Goal: Find specific page/section: Find specific page/section

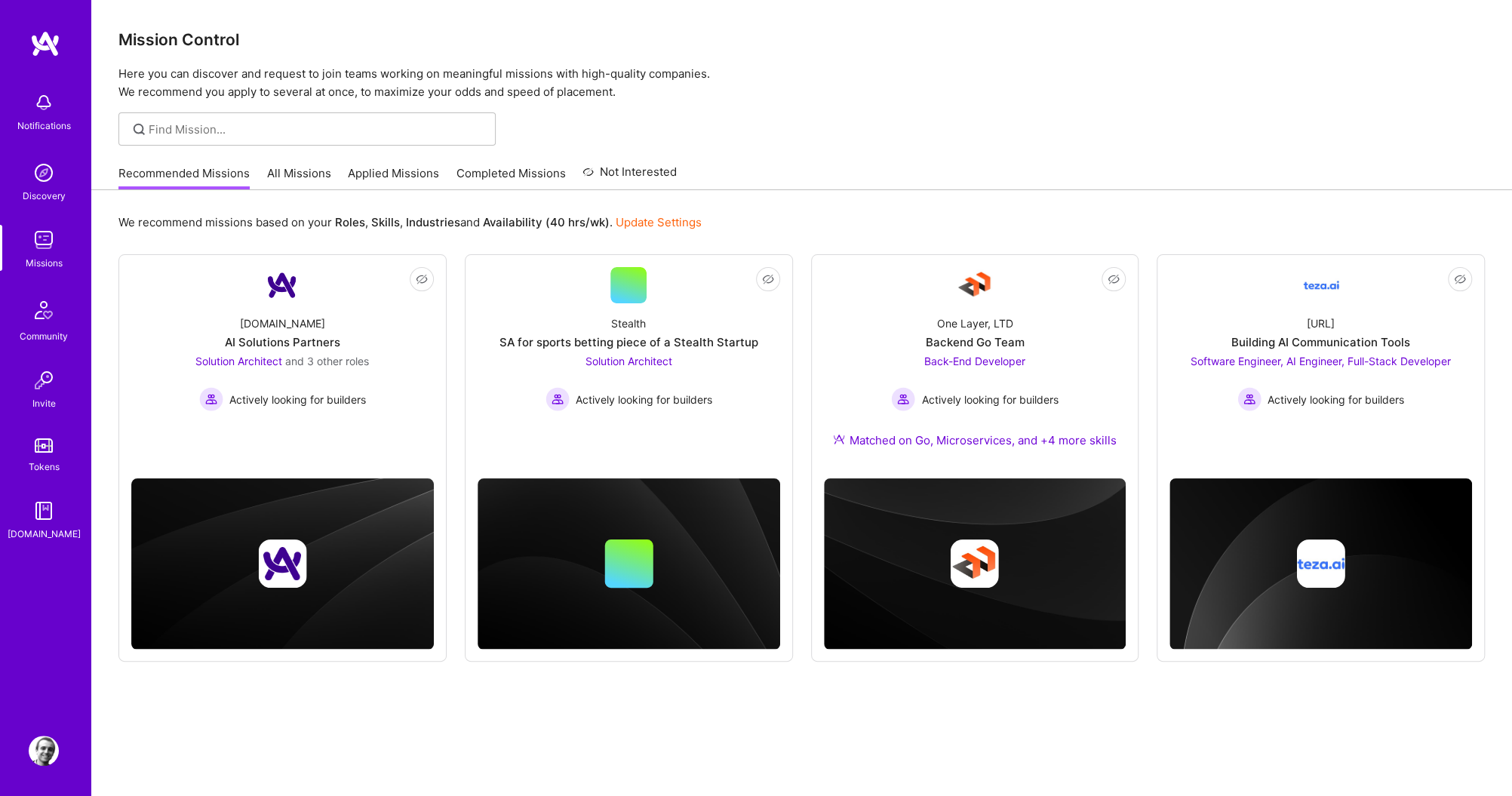
click at [285, 175] on link "All Missions" at bounding box center [300, 177] width 64 height 25
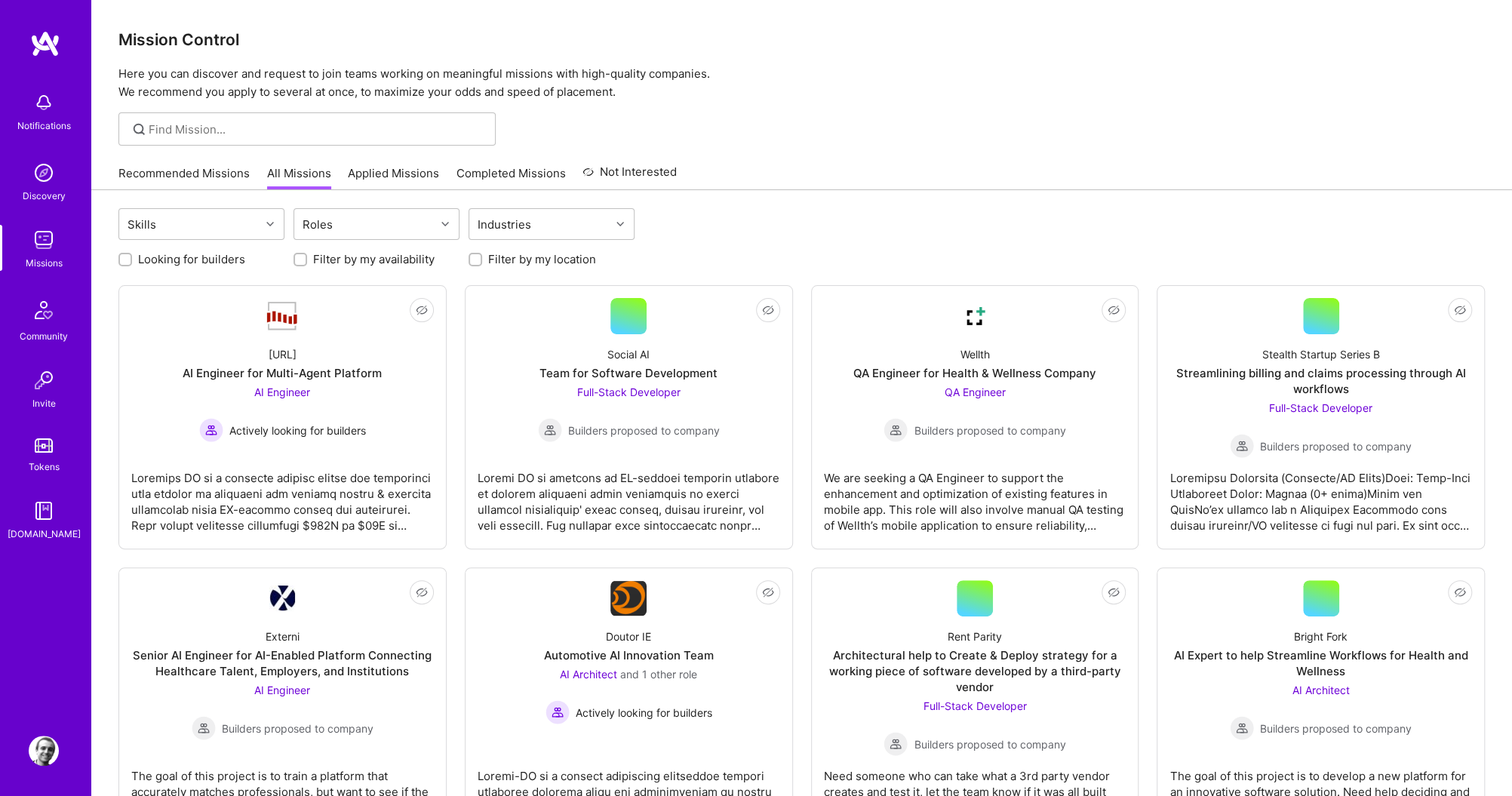
click at [128, 259] on input "Looking for builders" at bounding box center [126, 260] width 11 height 11
checkbox input "true"
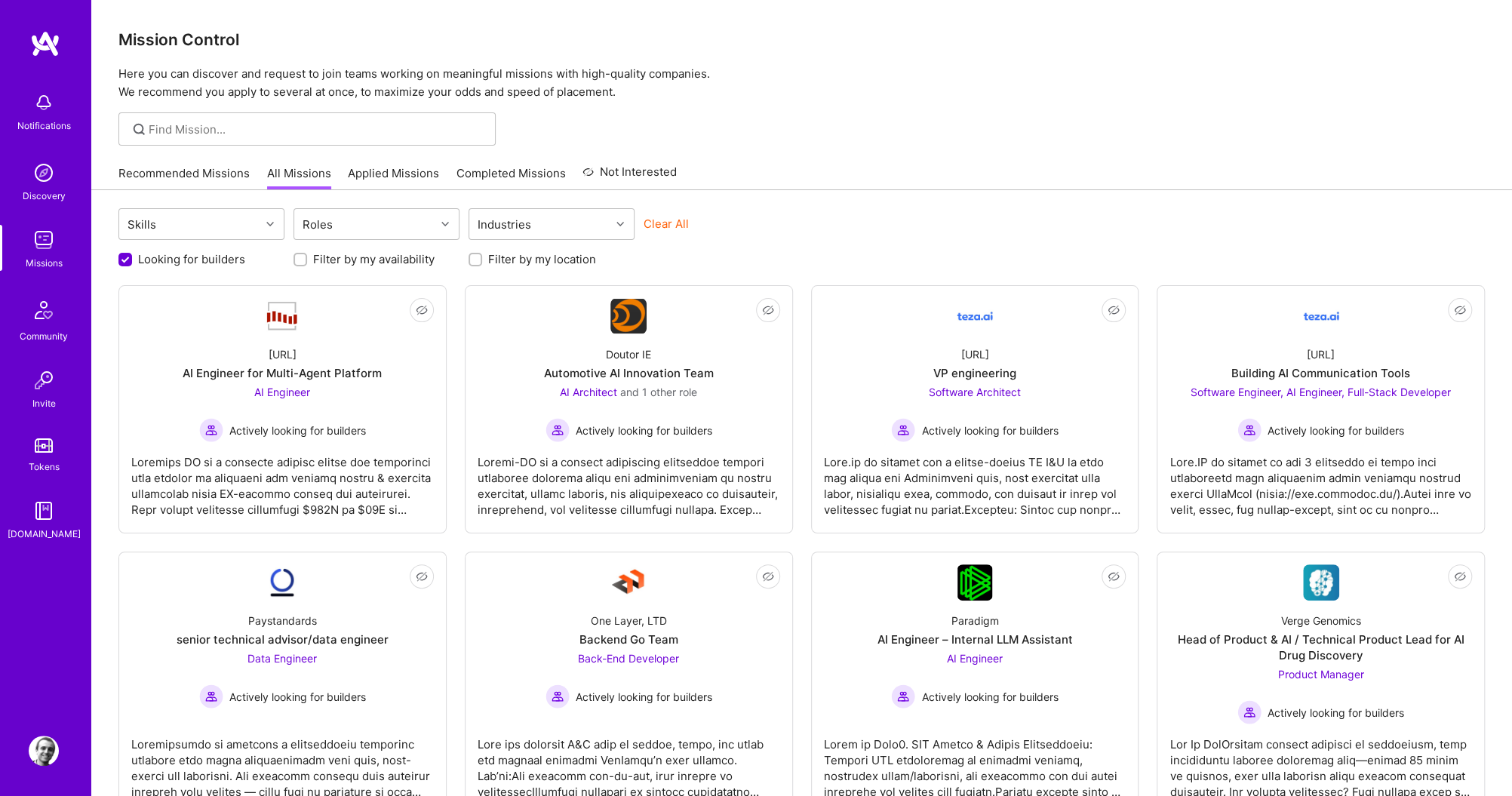
click at [478, 256] on input "Filter by my location" at bounding box center [476, 260] width 11 height 11
checkbox input "true"
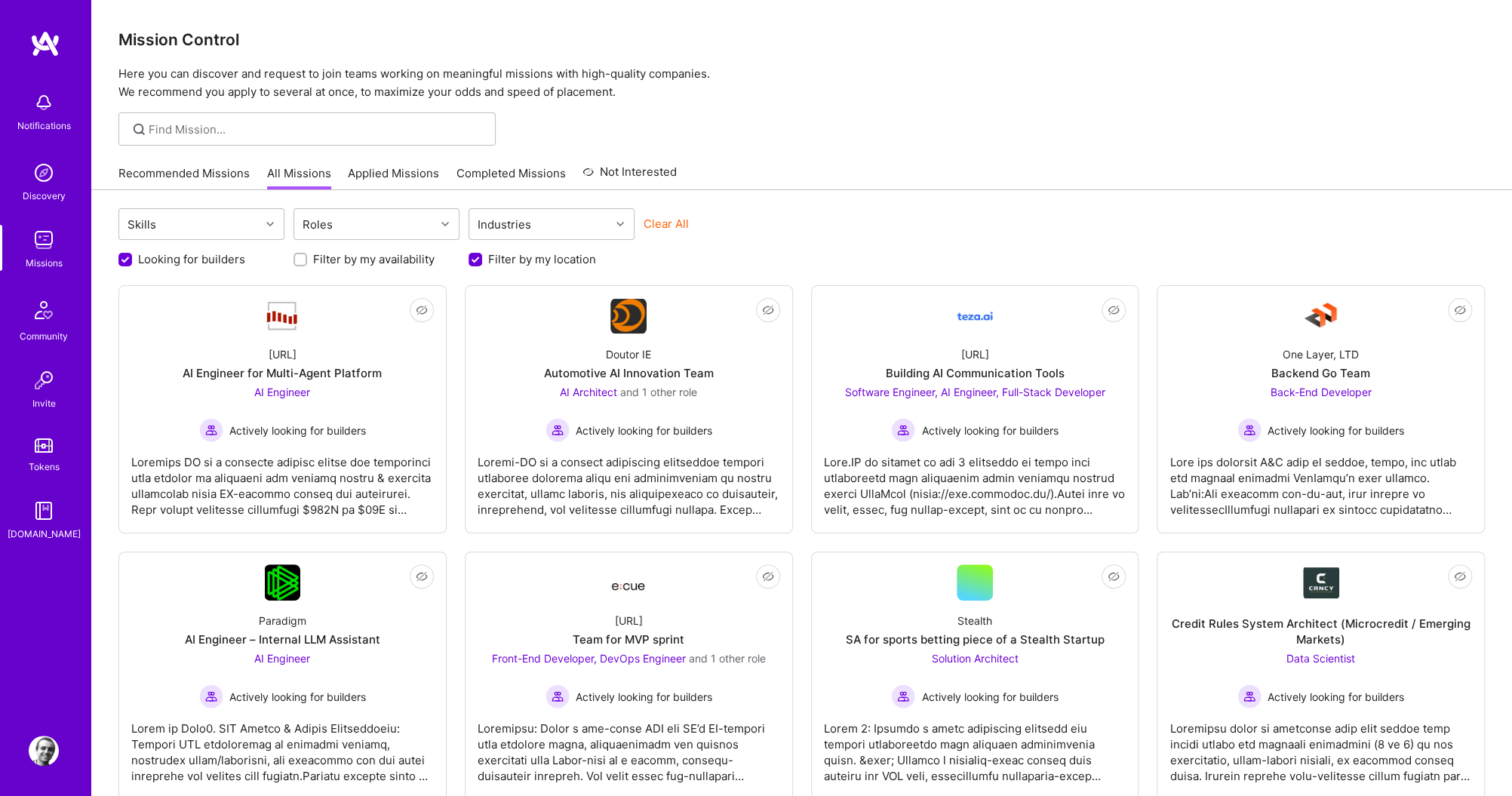
click at [974, 183] on div "Recommended Missions All Missions Applied Missions Completed Missions Not Inter…" at bounding box center [802, 172] width 1367 height 32
click at [300, 258] on input "Filter by my availability" at bounding box center [301, 260] width 11 height 11
click at [300, 258] on input "Filter by my availability" at bounding box center [302, 260] width 13 height 13
checkbox input "false"
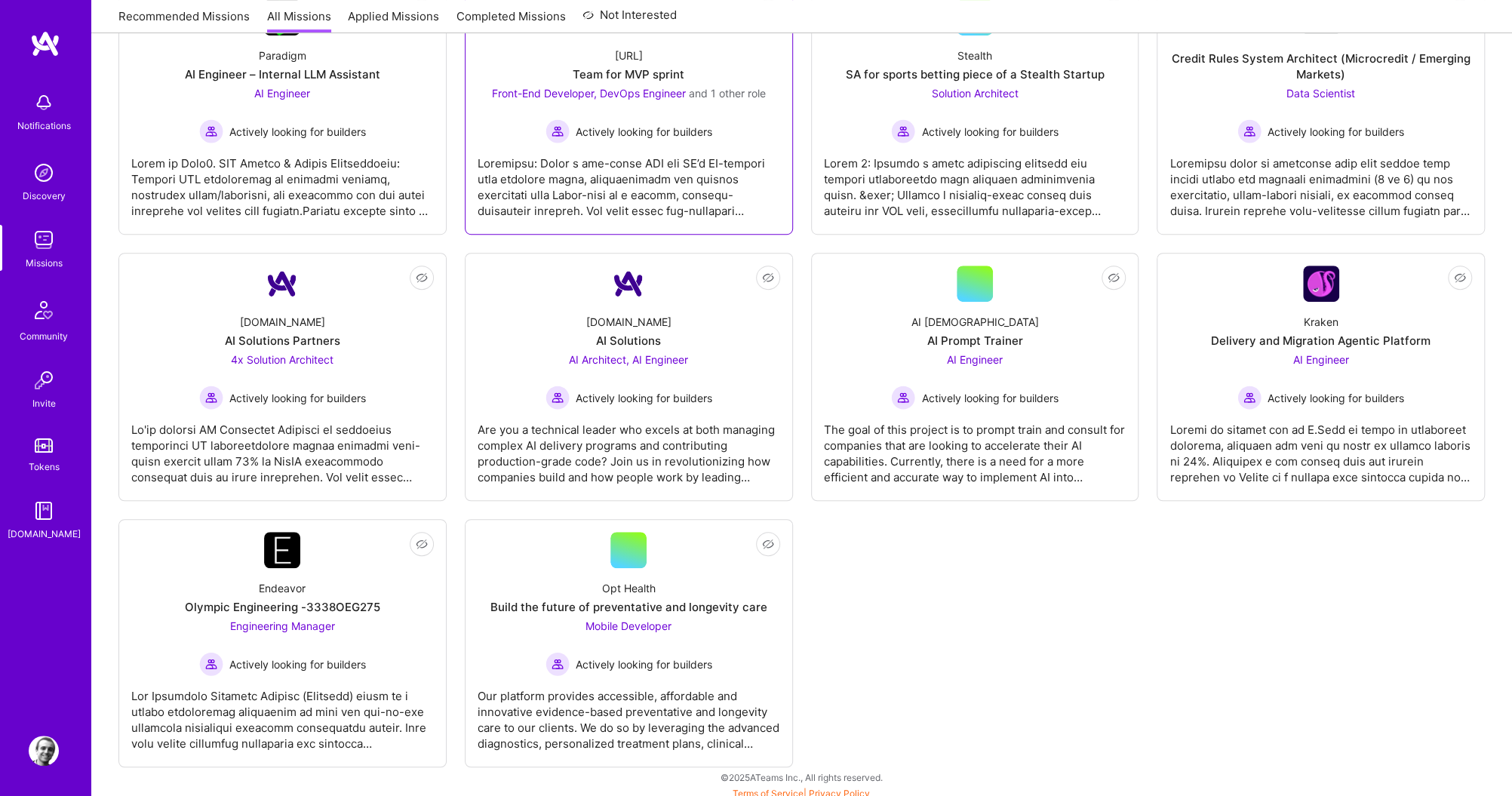
scroll to position [568, 0]
